Goal: Connect with others: Connect with others

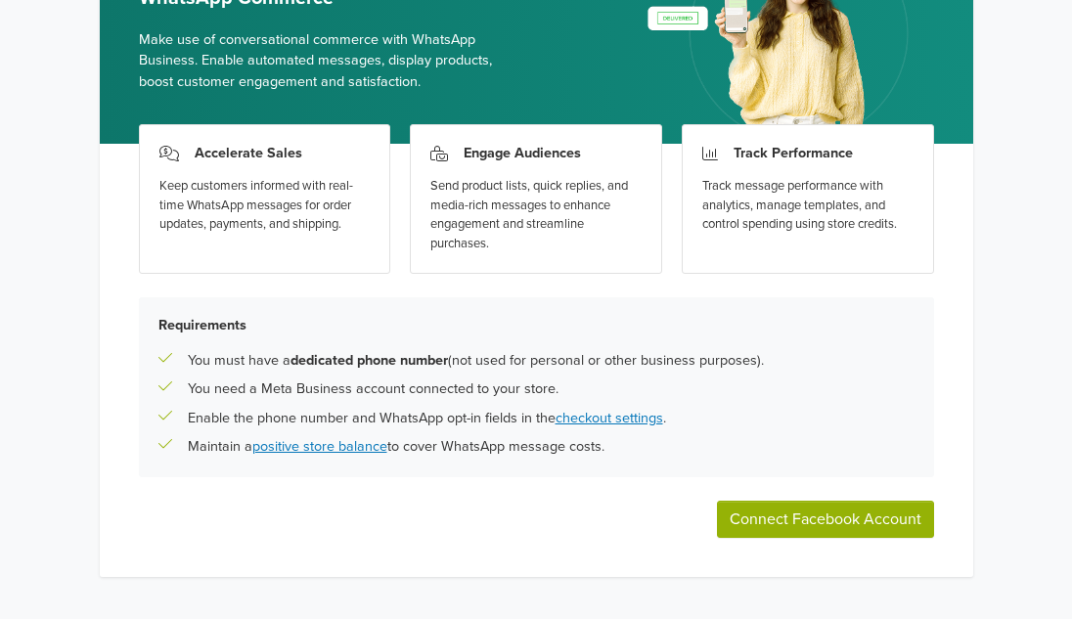
scroll to position [184, 0]
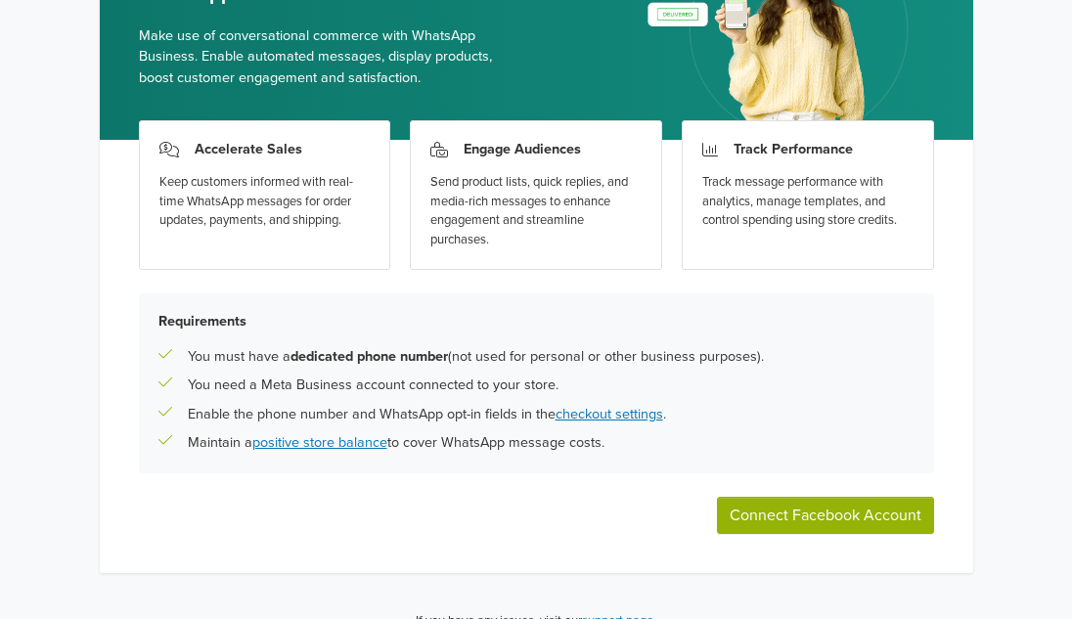
click at [847, 504] on button "Connect Facebook Account" at bounding box center [825, 515] width 217 height 37
click at [765, 515] on button "Connect Facebook Account" at bounding box center [825, 515] width 217 height 37
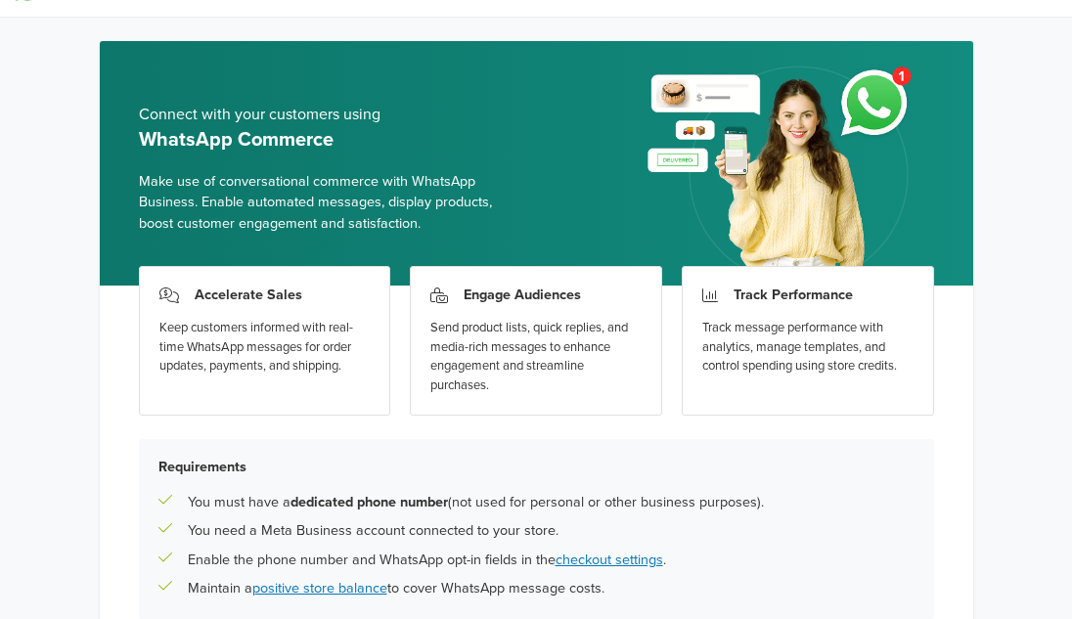
scroll to position [212, 0]
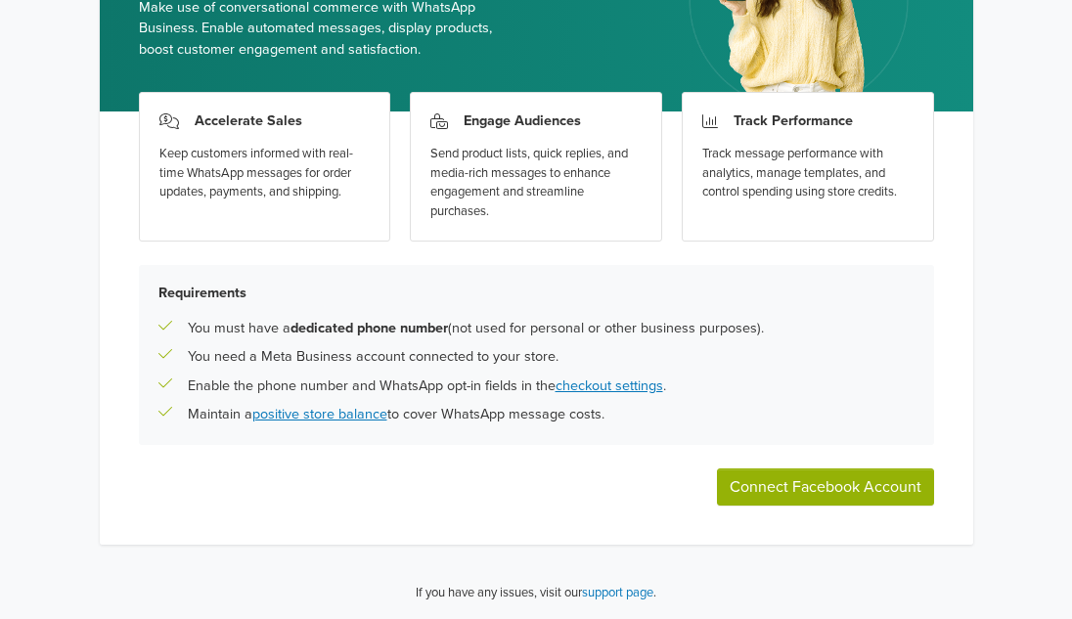
click at [893, 480] on button "Connect Facebook Account" at bounding box center [825, 486] width 217 height 37
click at [777, 483] on button "Connect Facebook Account" at bounding box center [825, 486] width 217 height 37
click at [766, 475] on button "Connect Facebook Account" at bounding box center [825, 486] width 217 height 37
